Goal: Information Seeking & Learning: Learn about a topic

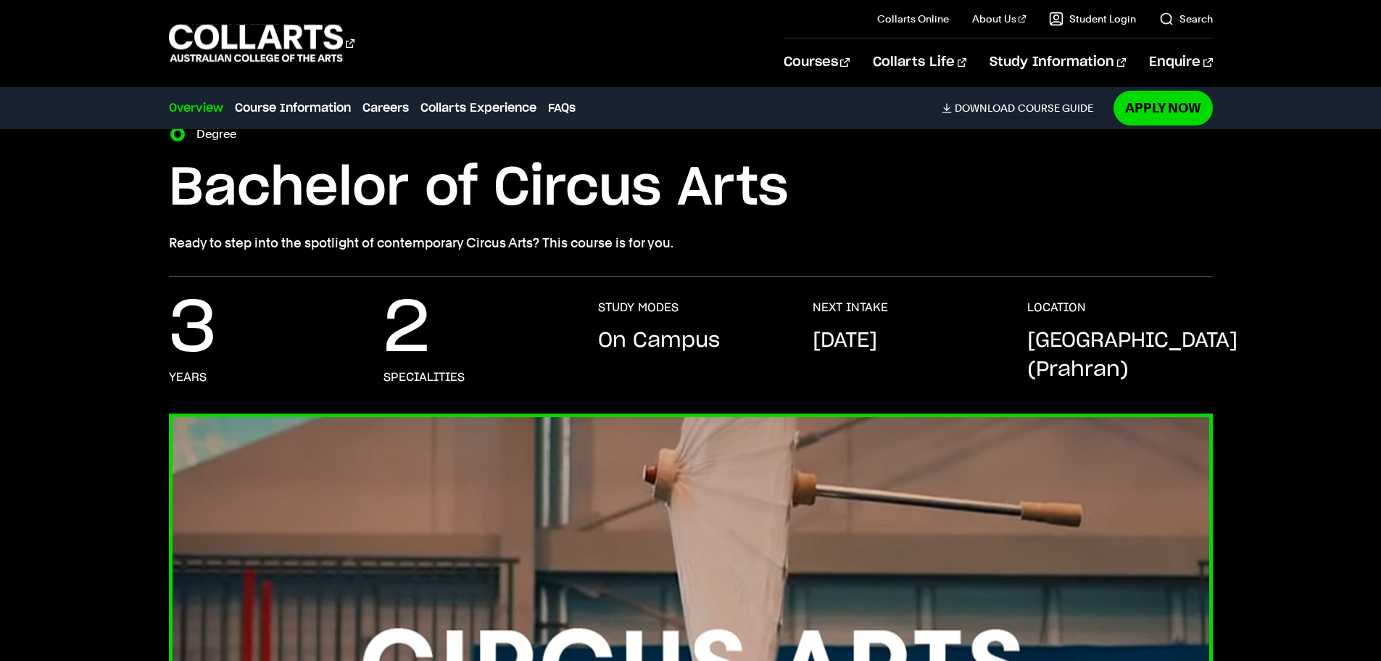
scroll to position [277, 0]
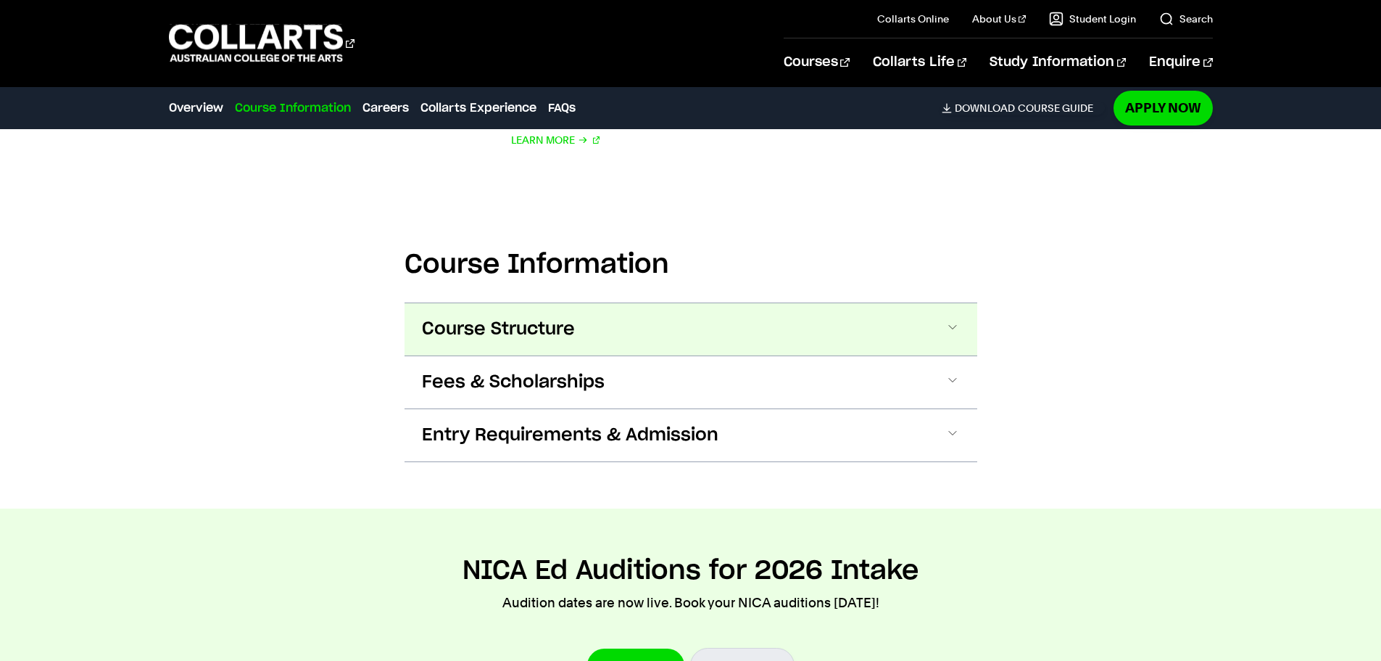
click at [562, 321] on span "Course Structure" at bounding box center [498, 329] width 153 height 23
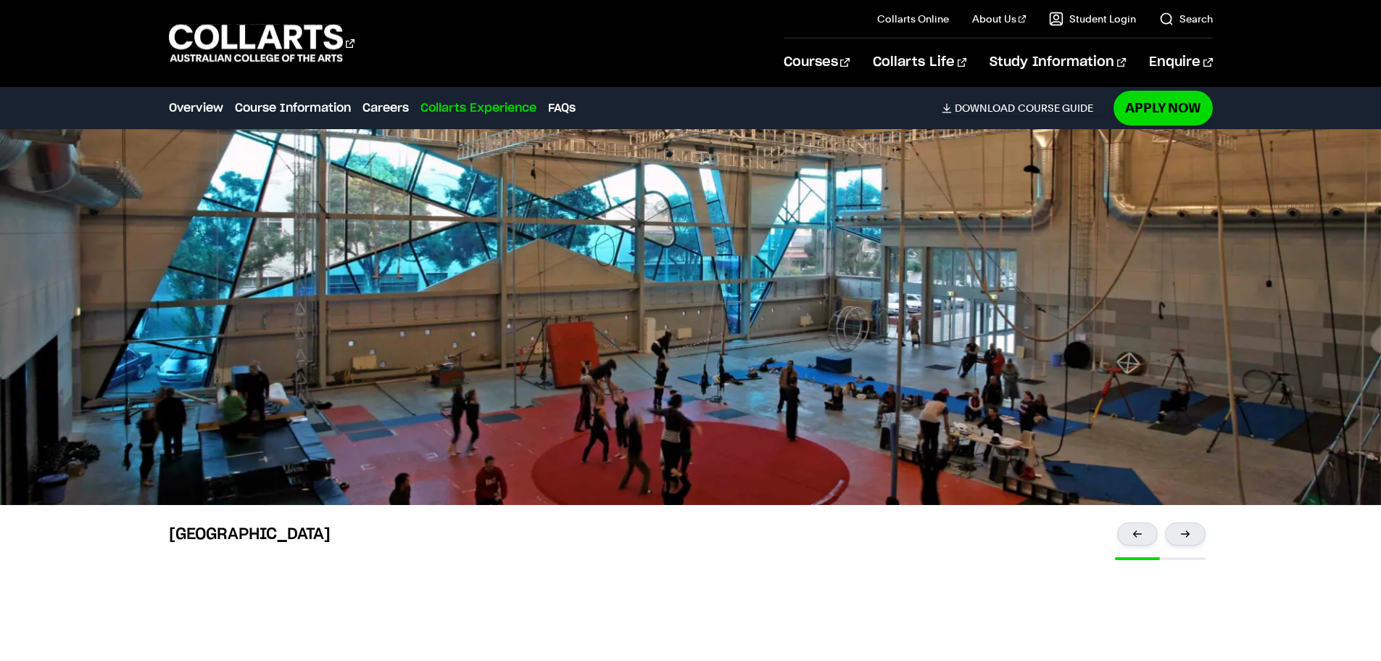
scroll to position [4306, 0]
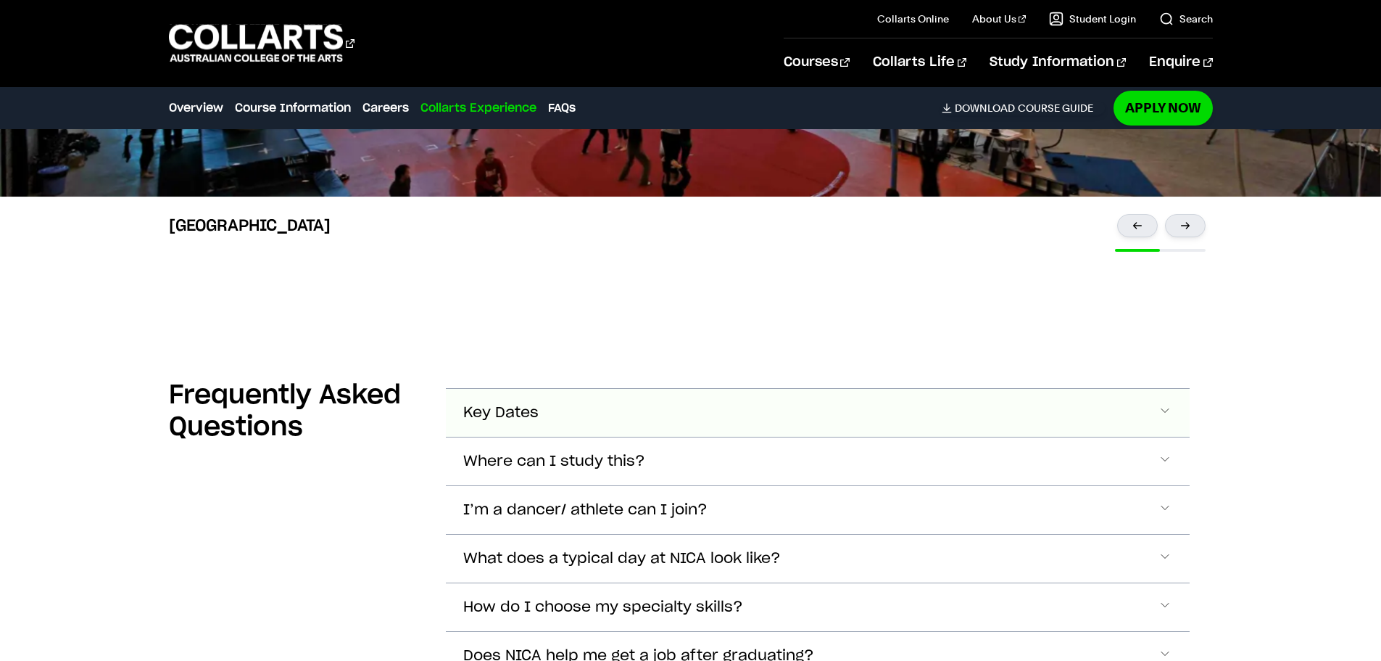
click at [772, 400] on button "Key Dates" at bounding box center [818, 413] width 744 height 48
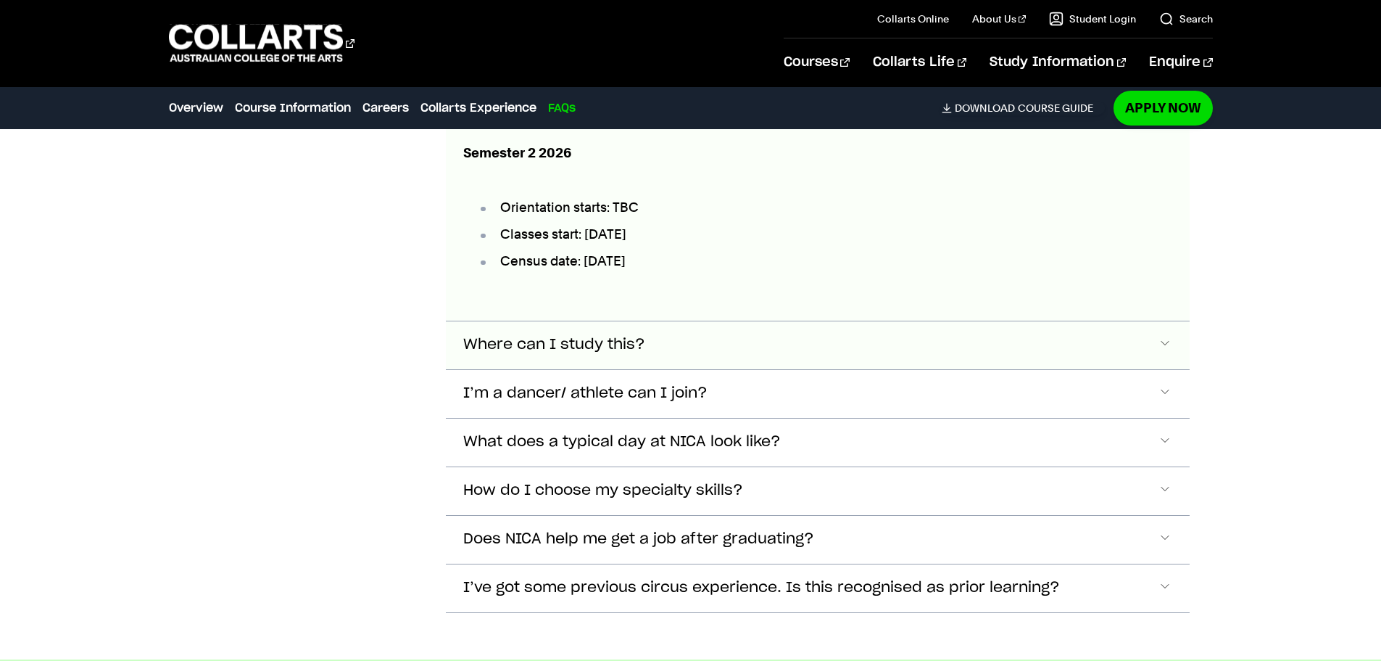
scroll to position [4986, 0]
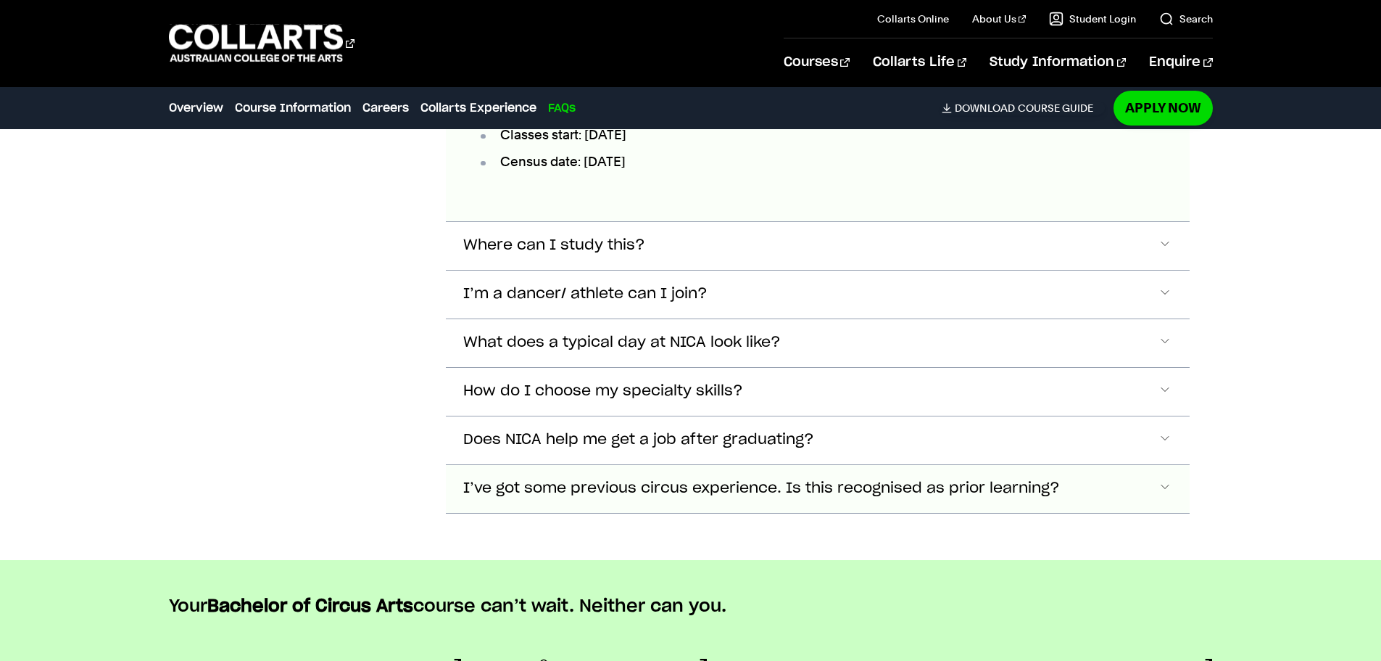
click at [958, 492] on button "I’ve got some previous circus experience. Is this recognised as prior learning?" at bounding box center [818, 489] width 744 height 48
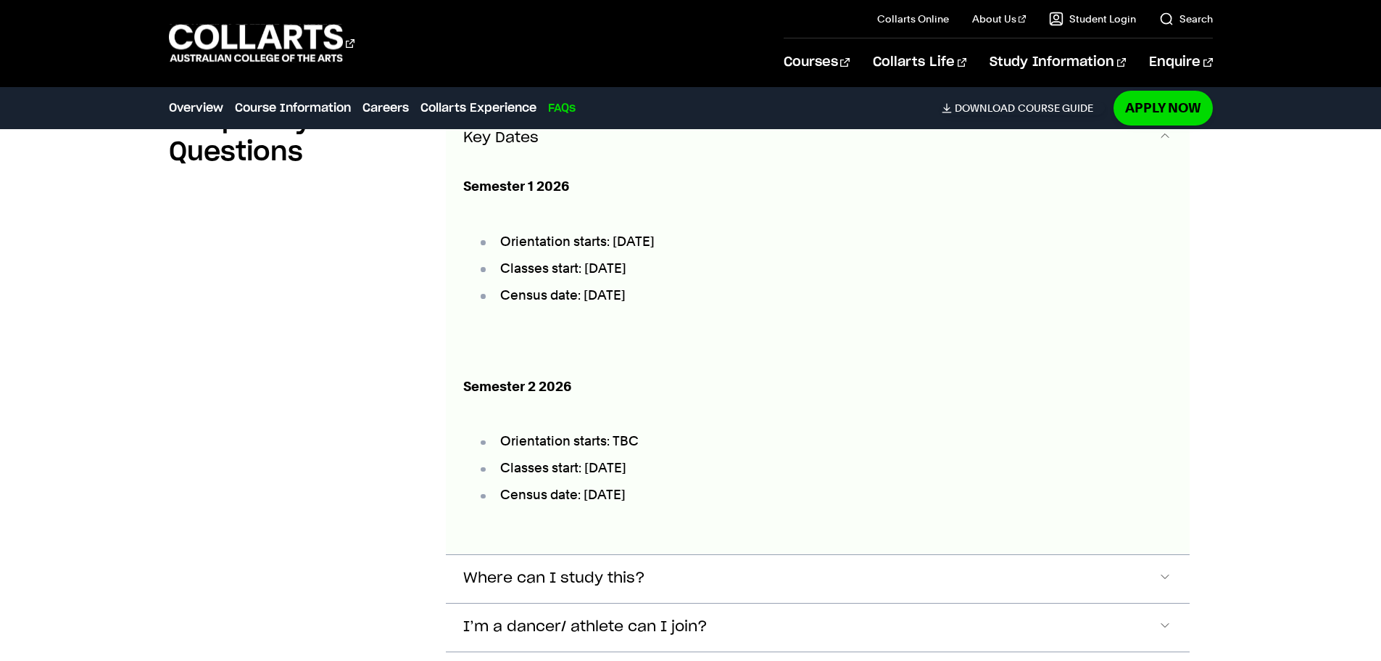
scroll to position [4655, 0]
click at [936, 375] on p "Semester 2 2026" at bounding box center [732, 385] width 538 height 20
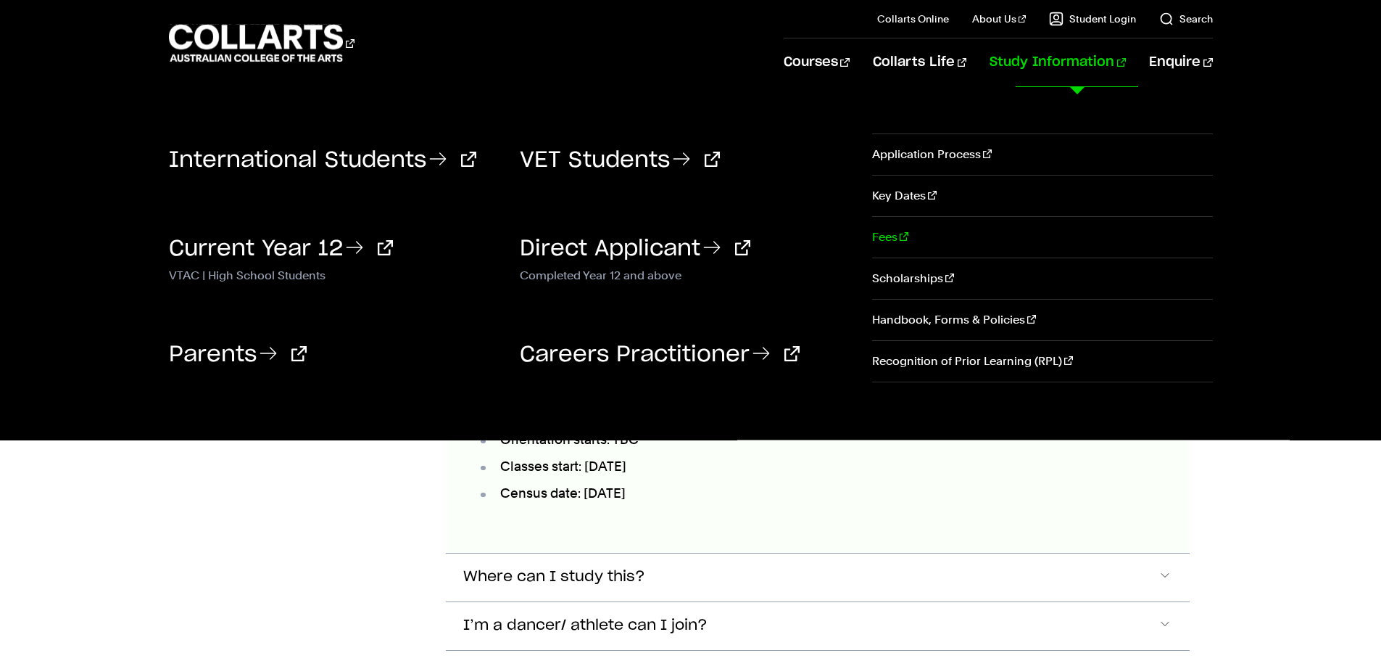
scroll to position [4582, 0]
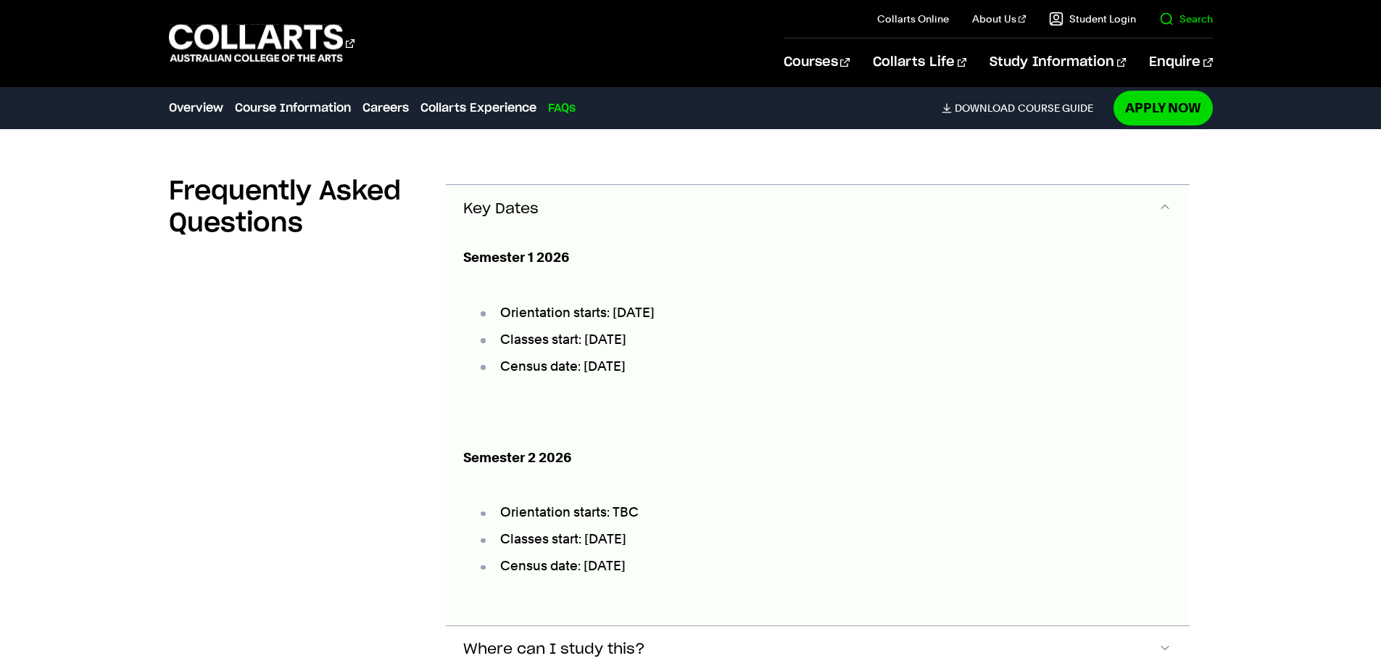
click at [1192, 14] on link "Search" at bounding box center [1187, 19] width 54 height 15
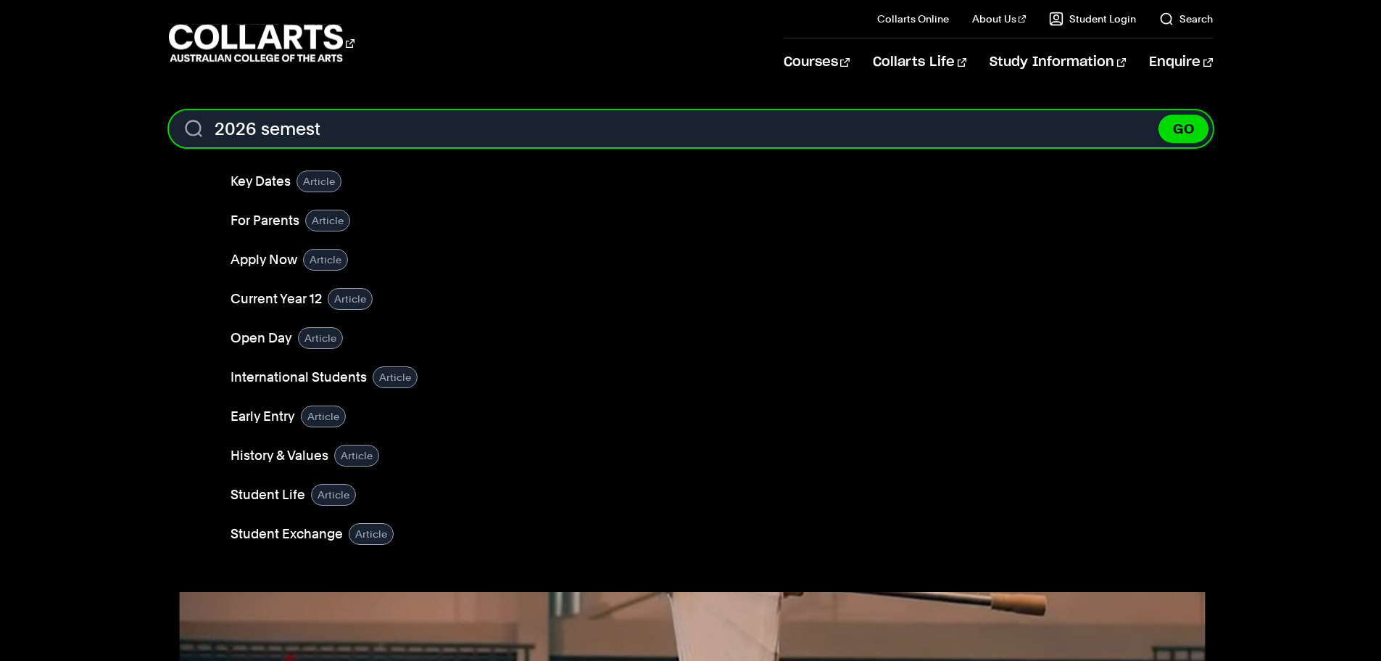
type input "2026 semest"
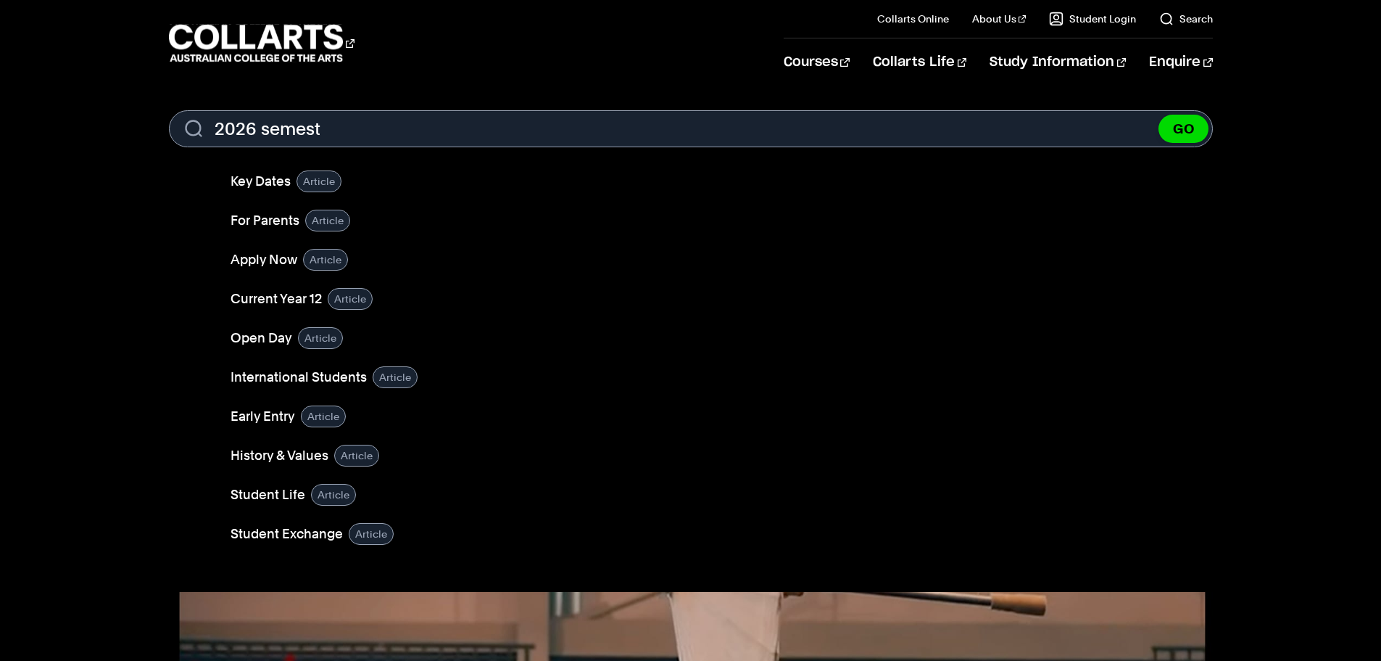
click at [281, 168] on li "Key Dates Article" at bounding box center [720, 181] width 979 height 39
click at [327, 184] on div "Article" at bounding box center [319, 181] width 45 height 22
click at [261, 175] on link "Key Dates" at bounding box center [261, 181] width 60 height 20
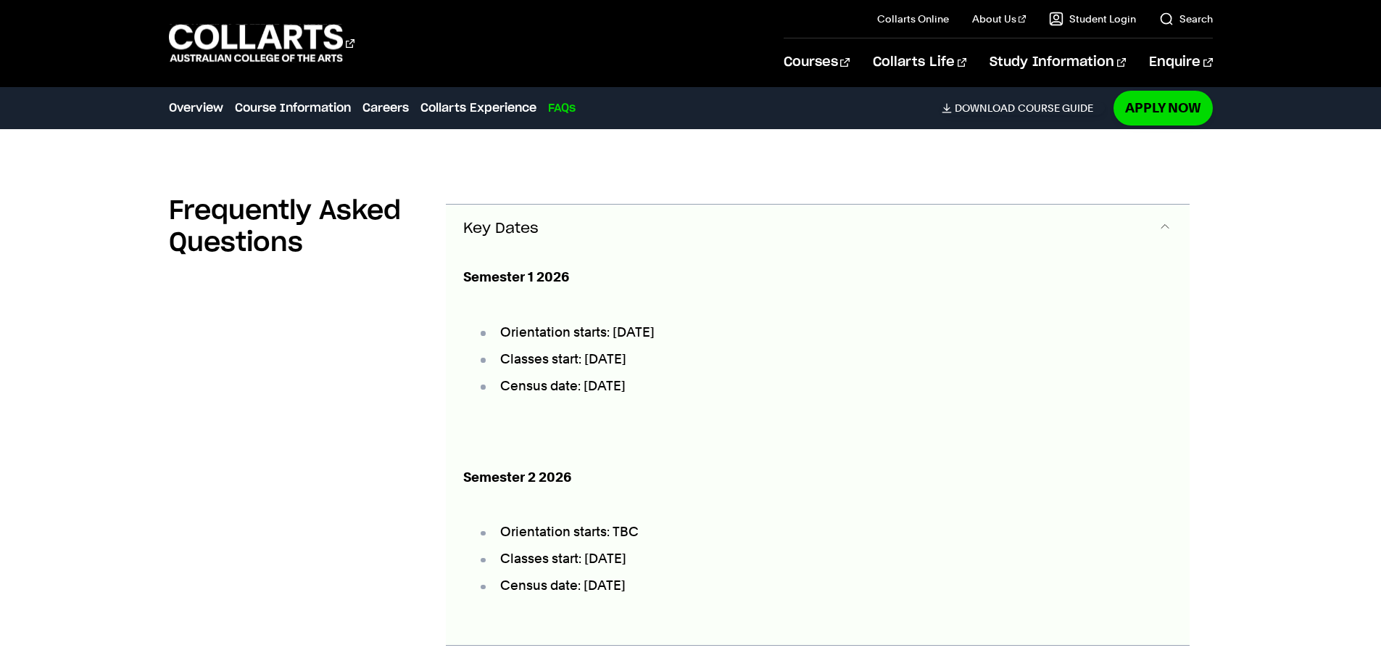
scroll to position [4569, 0]
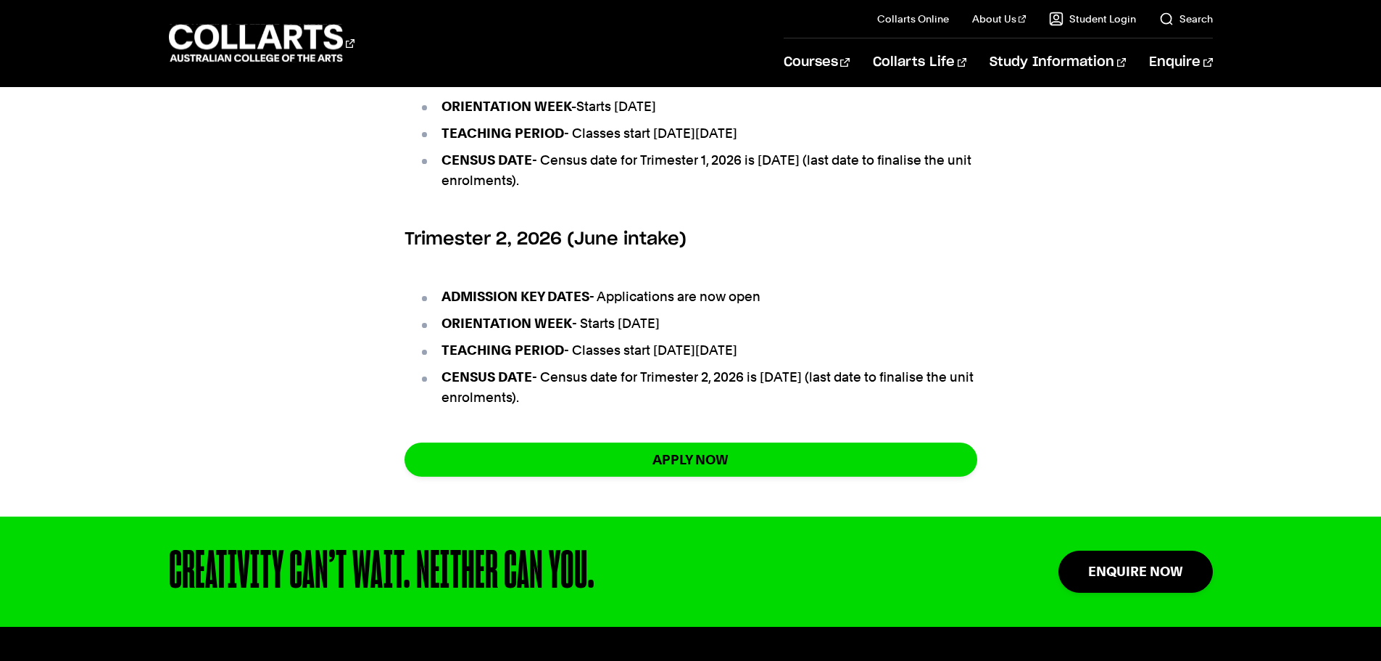
scroll to position [798, 0]
